Goal: Information Seeking & Learning: Learn about a topic

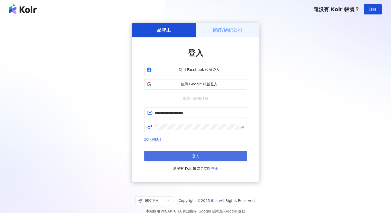
click at [172, 158] on button "登入" at bounding box center [195, 156] width 103 height 10
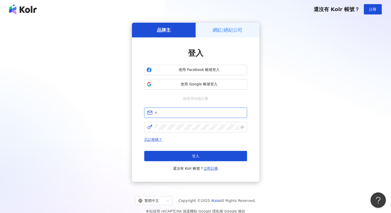
type input "**********"
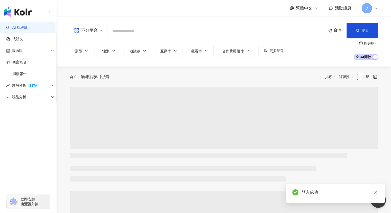
click at [152, 26] on input "search" at bounding box center [217, 31] width 215 height 10
click at [151, 27] on input "search" at bounding box center [217, 31] width 215 height 10
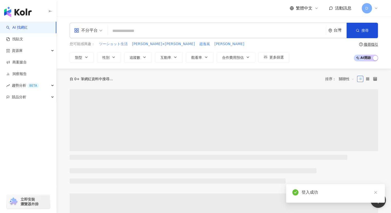
type input "**********"
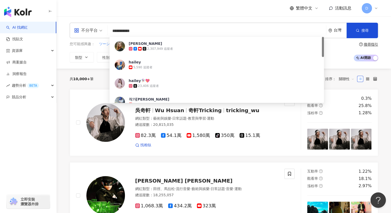
scroll to position [26, 0]
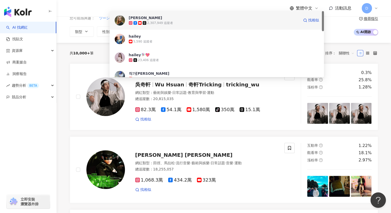
click at [159, 19] on span "[PERSON_NAME]" at bounding box center [214, 17] width 171 height 5
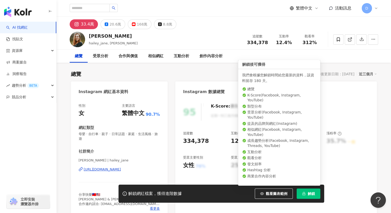
click at [310, 194] on span "解鎖" at bounding box center [311, 193] width 7 height 4
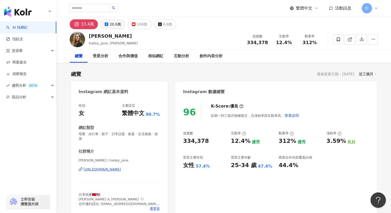
click at [112, 23] on div "20.6萬" at bounding box center [116, 24] width 12 height 7
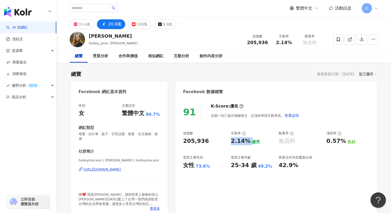
drag, startPoint x: 238, startPoint y: 140, endPoint x: 250, endPoint y: 140, distance: 12.4
click at [250, 140] on div "2.14% 優秀" at bounding box center [252, 141] width 43 height 8
click at [79, 21] on div "33.4萬" at bounding box center [85, 24] width 12 height 7
click at [88, 23] on div "33.4萬" at bounding box center [85, 24] width 12 height 7
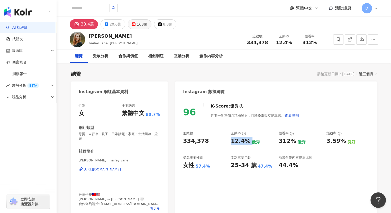
click at [138, 23] on div "168萬" at bounding box center [142, 24] width 11 height 7
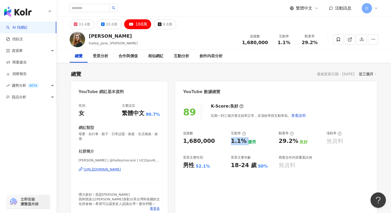
click at [117, 170] on div "https://www.youtube.com/channel/UCZqsvi6uhFrbsJcAmcZudcQ" at bounding box center [102, 169] width 37 height 5
click at [107, 27] on div "20.6萬" at bounding box center [112, 24] width 12 height 7
click at [121, 167] on div "https://www.youtube.com/channel/UCZqsvi6uhFrbsJcAmcZudcQ" at bounding box center [102, 169] width 37 height 5
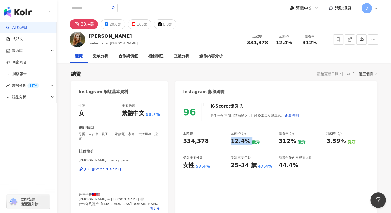
drag, startPoint x: 101, startPoint y: 168, endPoint x: 104, endPoint y: 164, distance: 4.8
click at [101, 168] on div "https://www.instagram.com/hailey_jane/" at bounding box center [102, 169] width 37 height 5
click at [109, 8] on input "search" at bounding box center [90, 8] width 40 height 8
click at [102, 5] on input "search" at bounding box center [90, 8] width 40 height 8
click at [98, 6] on input "search" at bounding box center [90, 8] width 40 height 8
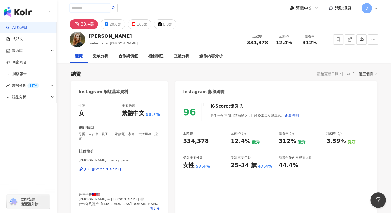
paste input "**********"
type input "**********"
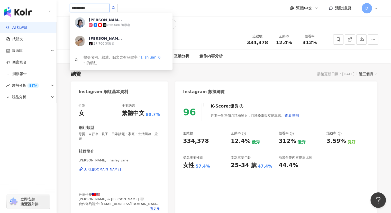
click at [105, 22] on div "856,086 追蹤者" at bounding box center [128, 24] width 78 height 5
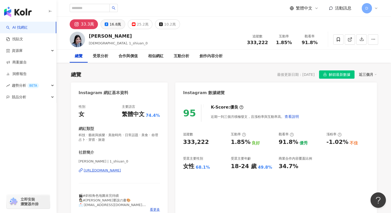
click at [118, 27] on div "16.8萬" at bounding box center [116, 24] width 12 height 7
click at [118, 26] on div "16.8萬" at bounding box center [116, 24] width 12 height 7
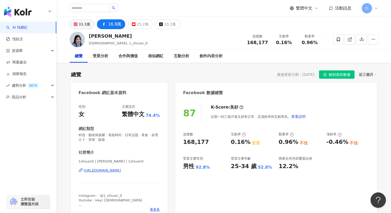
click at [88, 27] on div "33.3萬" at bounding box center [85, 24] width 12 height 7
click at [85, 25] on div "33.3萬" at bounding box center [85, 24] width 12 height 7
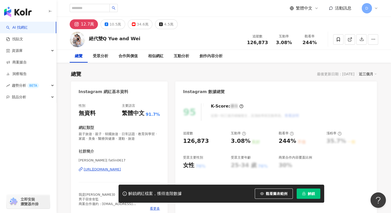
click at [302, 193] on button "解鎖" at bounding box center [309, 193] width 24 height 10
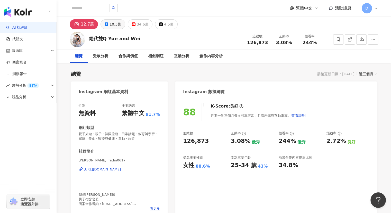
click at [111, 24] on div "10.5萬" at bounding box center [116, 24] width 12 height 7
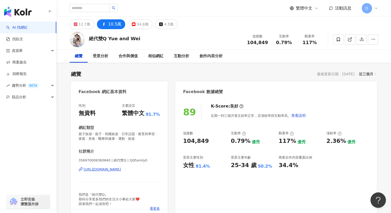
click at [215, 31] on div "絕代雙Q Yue and Wei 追蹤數 104,849 互動率 0.79% 觀看率 117%" at bounding box center [223, 39] width 329 height 20
click at [91, 24] on button "12.7萬" at bounding box center [82, 24] width 25 height 10
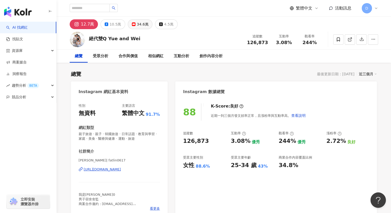
click at [138, 26] on div "34.6萬" at bounding box center [143, 24] width 12 height 7
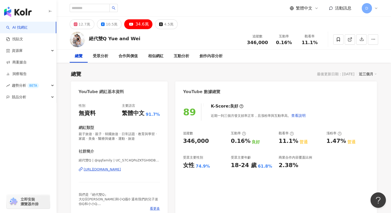
click at [92, 171] on div "[URL][DOMAIN_NAME]" at bounding box center [102, 169] width 37 height 5
click at [107, 23] on div "10.5萬" at bounding box center [112, 24] width 12 height 7
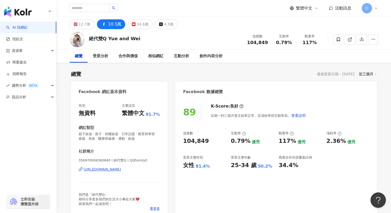
click at [111, 171] on div "[URL][DOMAIN_NAME]" at bounding box center [102, 169] width 37 height 5
drag, startPoint x: 80, startPoint y: 23, endPoint x: 145, endPoint y: 0, distance: 69.3
click at [80, 23] on div "12.7萬" at bounding box center [85, 24] width 12 height 7
click at [82, 23] on div "12.7萬" at bounding box center [85, 24] width 12 height 7
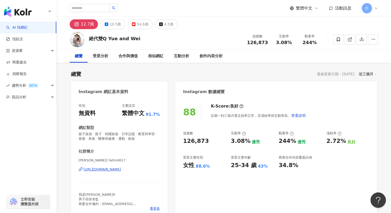
click at [113, 169] on div "[URL][DOMAIN_NAME]" at bounding box center [102, 169] width 37 height 5
